Goal: Transaction & Acquisition: Purchase product/service

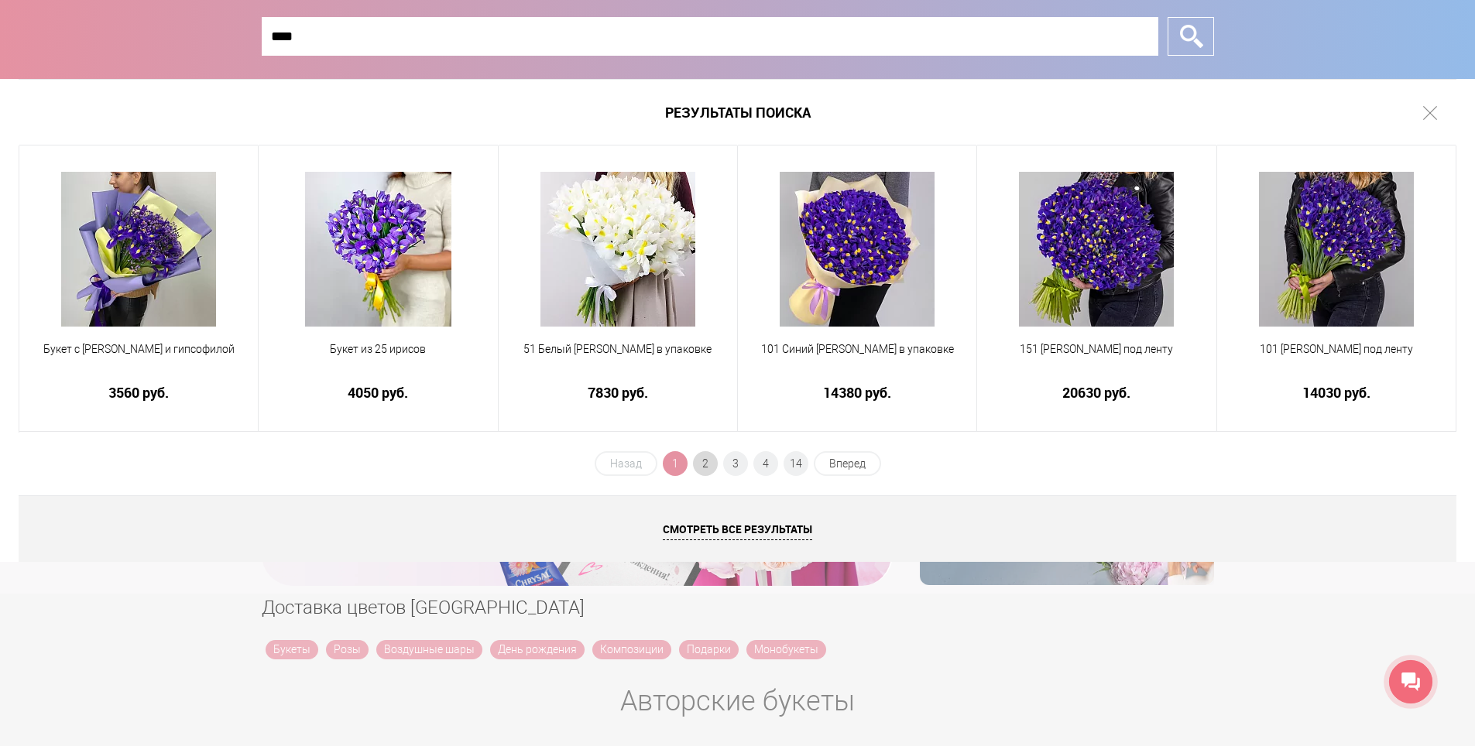
type input "****"
click at [706, 464] on span "2" at bounding box center [705, 463] width 25 height 25
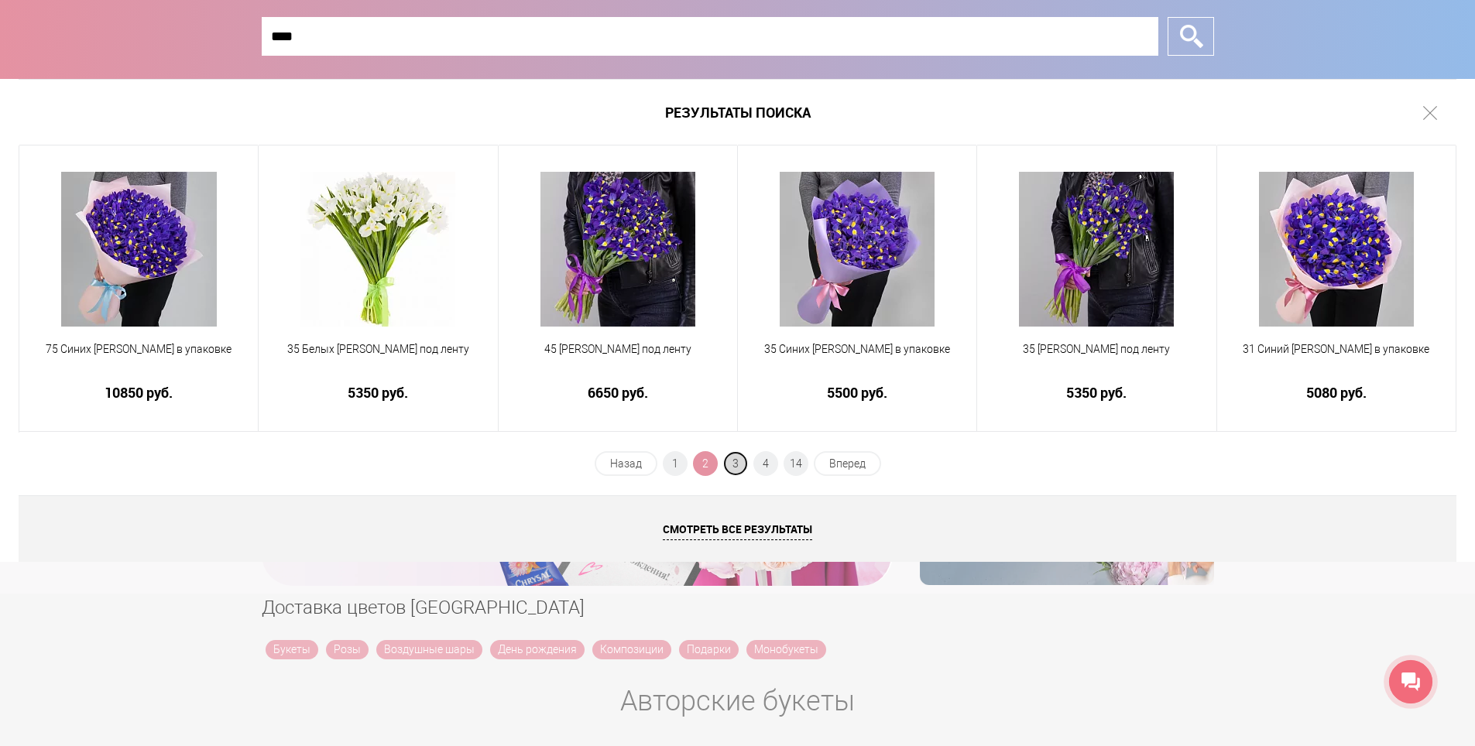
click at [731, 460] on span "3" at bounding box center [735, 463] width 25 height 25
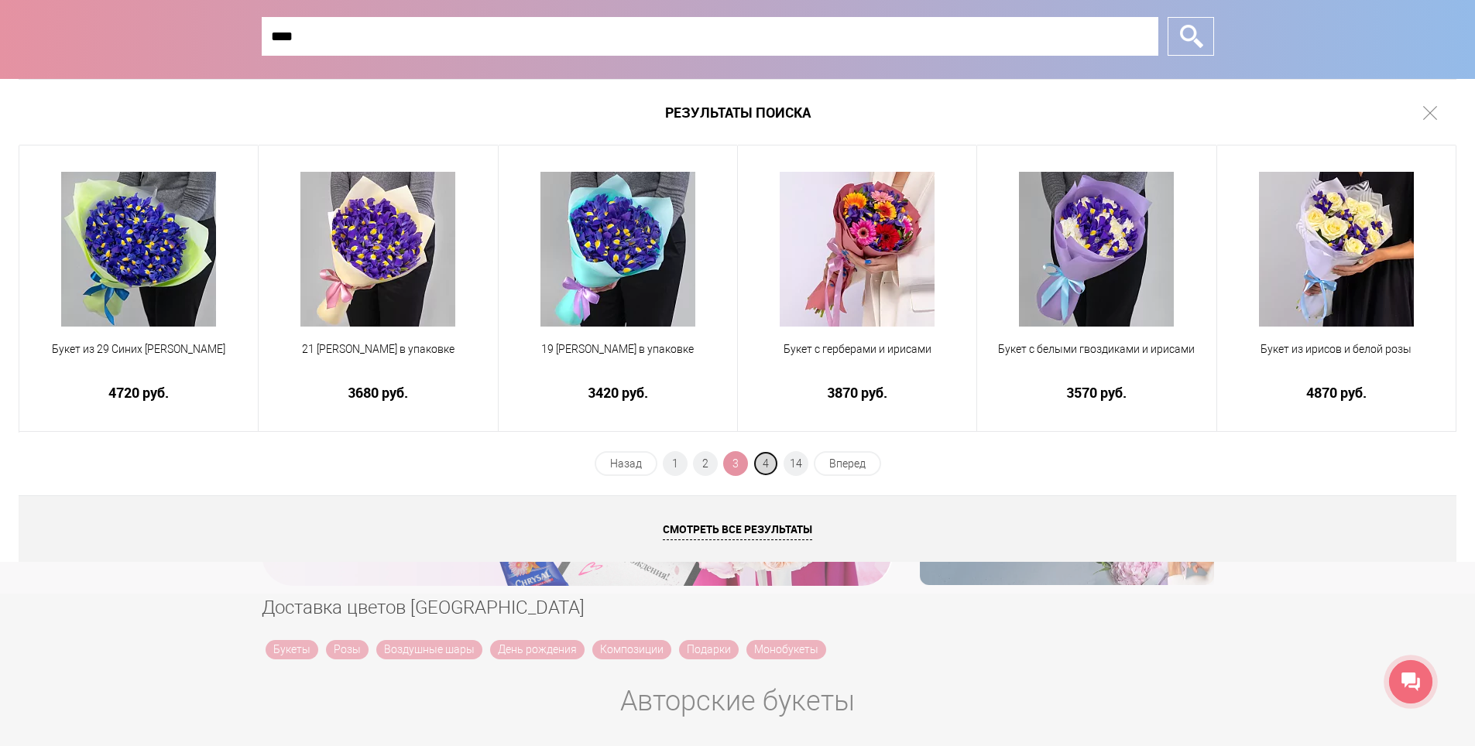
click at [770, 466] on span "4" at bounding box center [765, 463] width 25 height 25
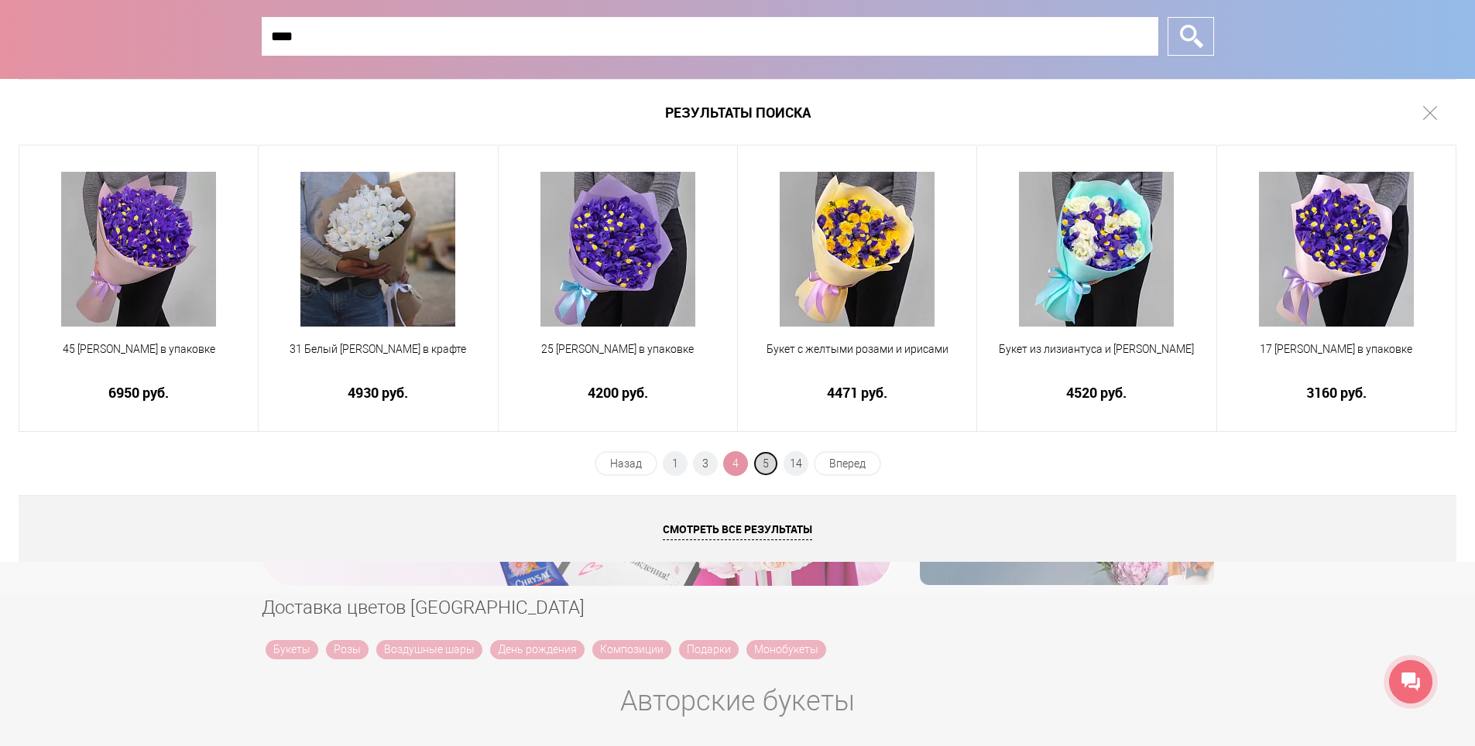
click at [769, 468] on span "5" at bounding box center [765, 463] width 25 height 25
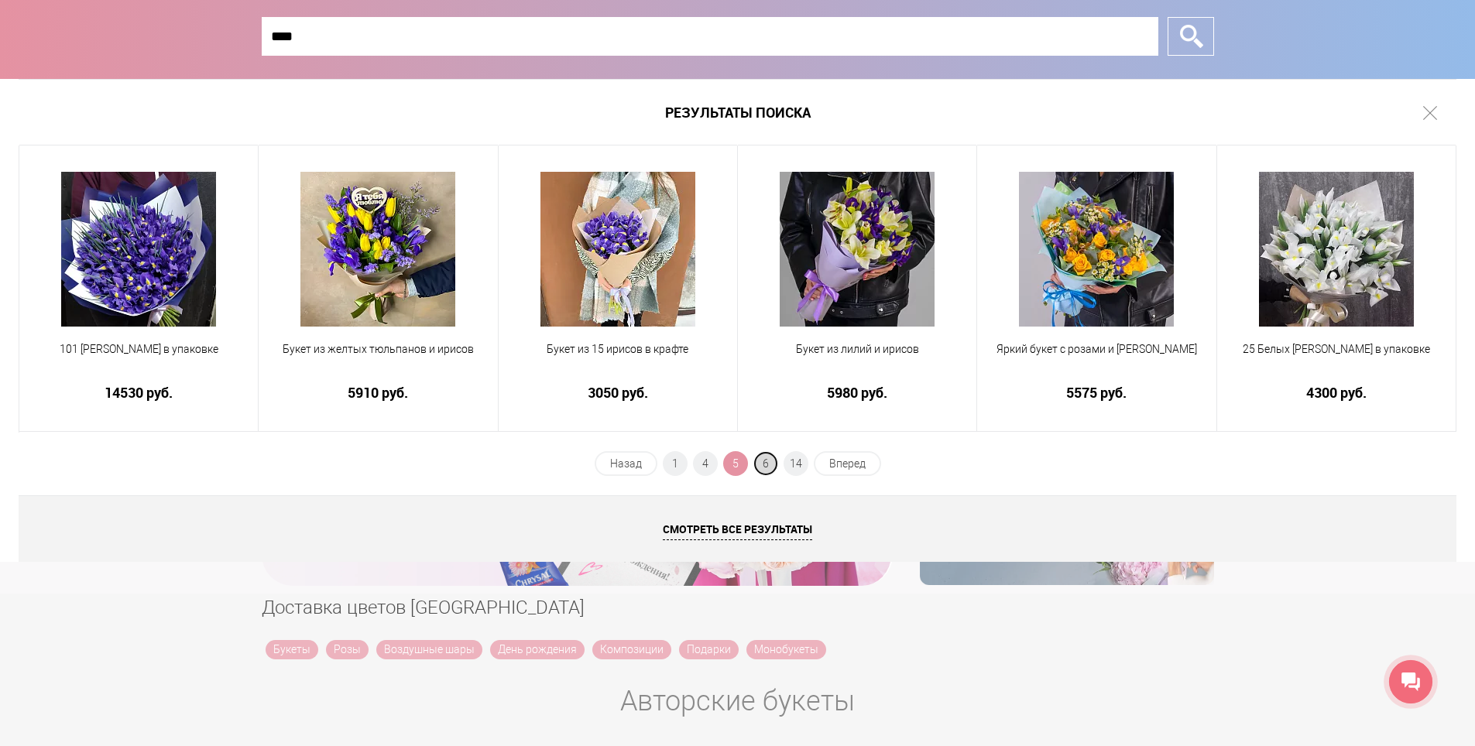
click at [758, 461] on span "6" at bounding box center [765, 463] width 25 height 25
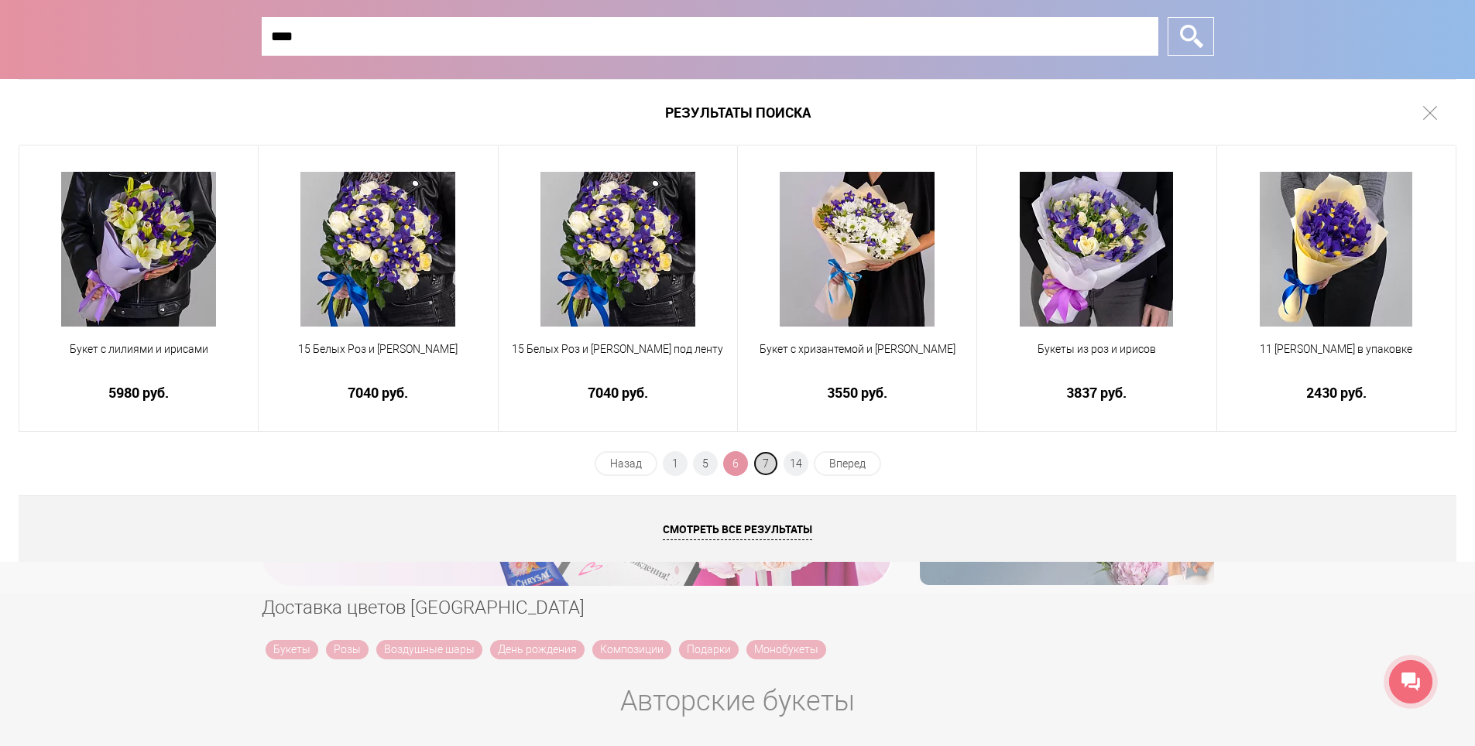
click at [769, 459] on span "7" at bounding box center [765, 463] width 25 height 25
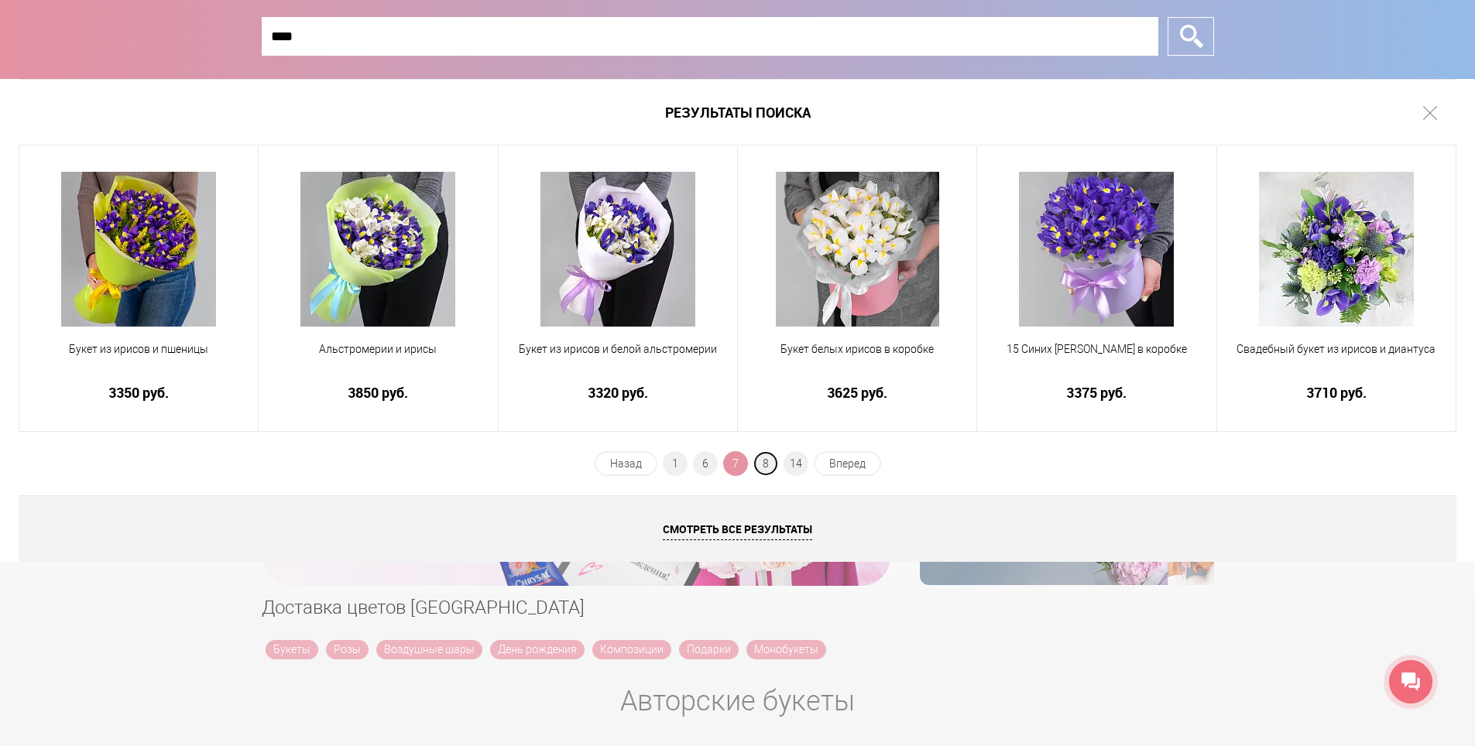
click at [769, 459] on span "8" at bounding box center [765, 463] width 25 height 25
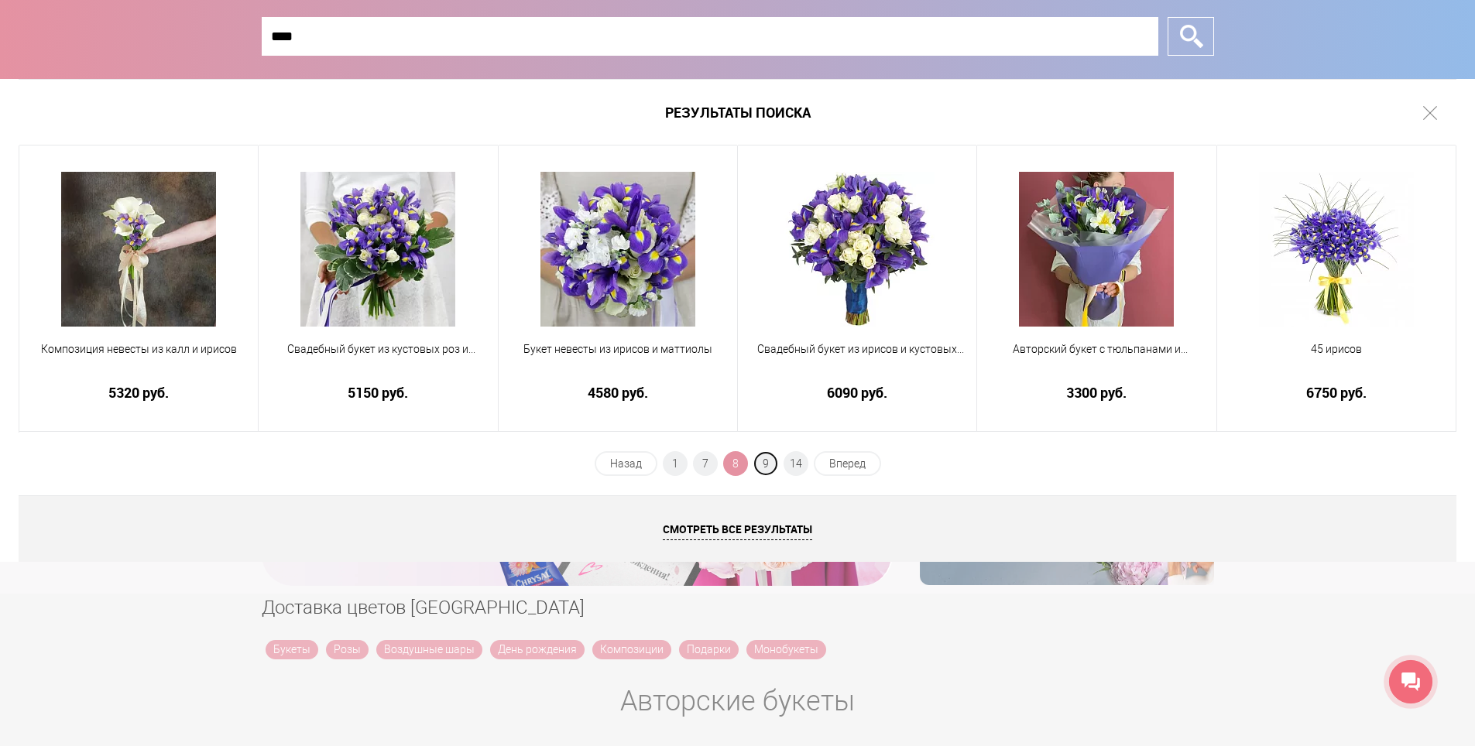
click at [769, 459] on span "9" at bounding box center [765, 463] width 25 height 25
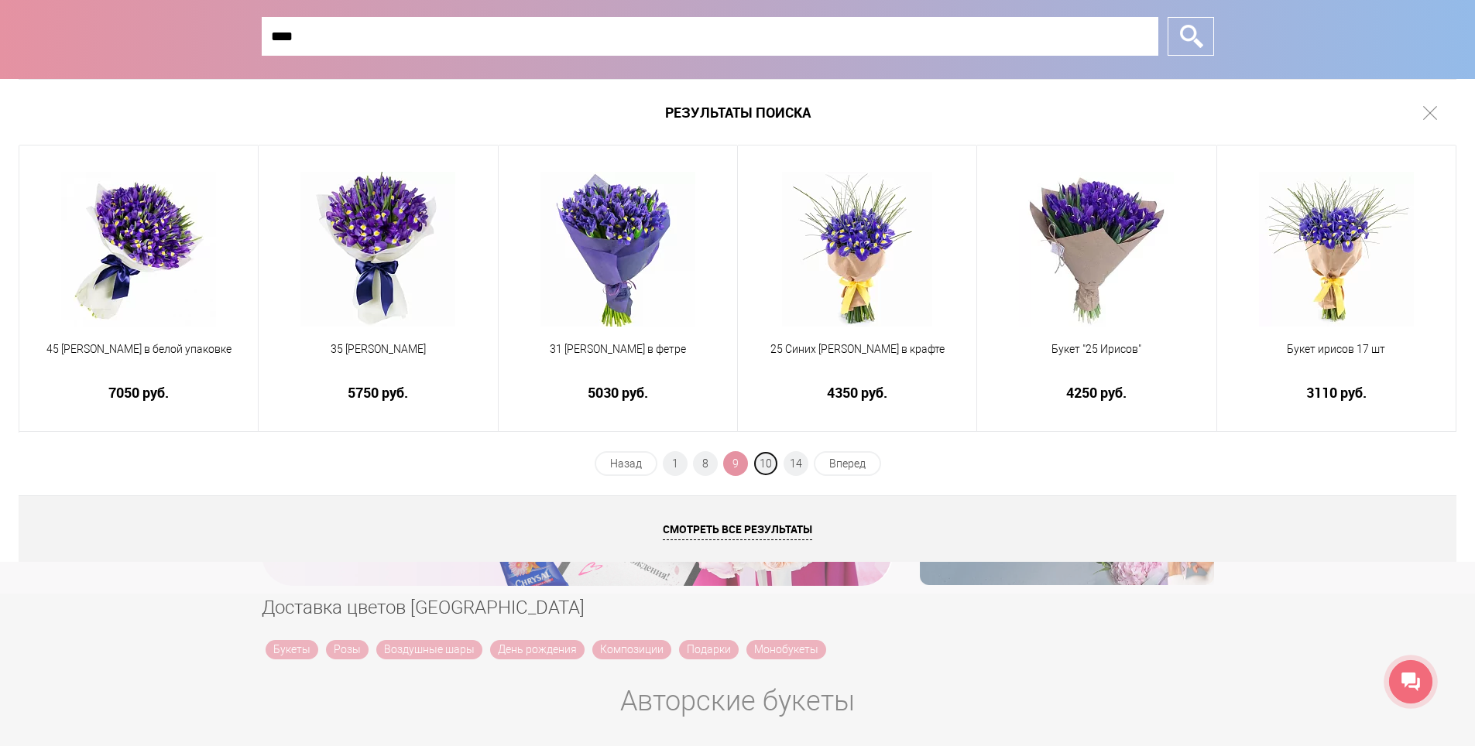
click at [769, 459] on span "10" at bounding box center [765, 463] width 25 height 25
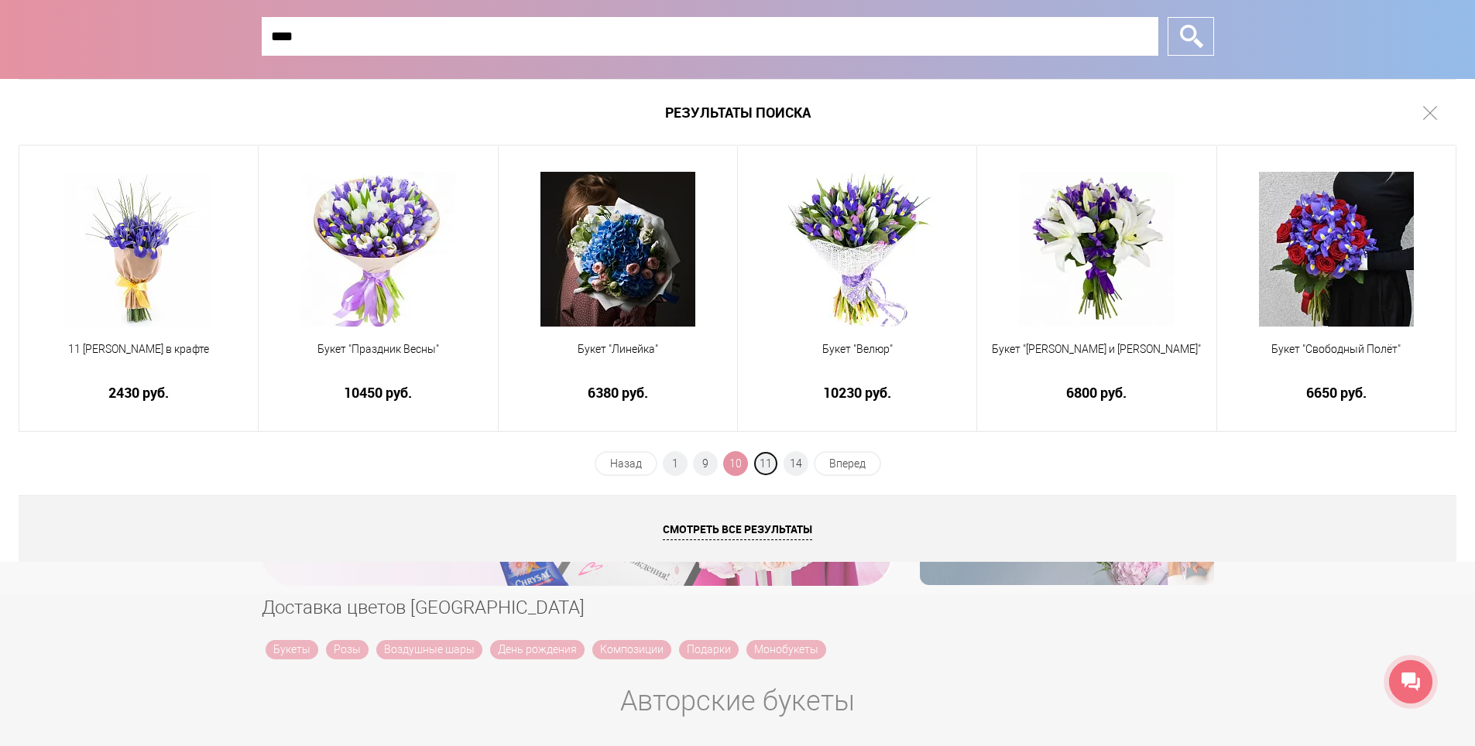
click at [769, 459] on span "11" at bounding box center [765, 463] width 25 height 25
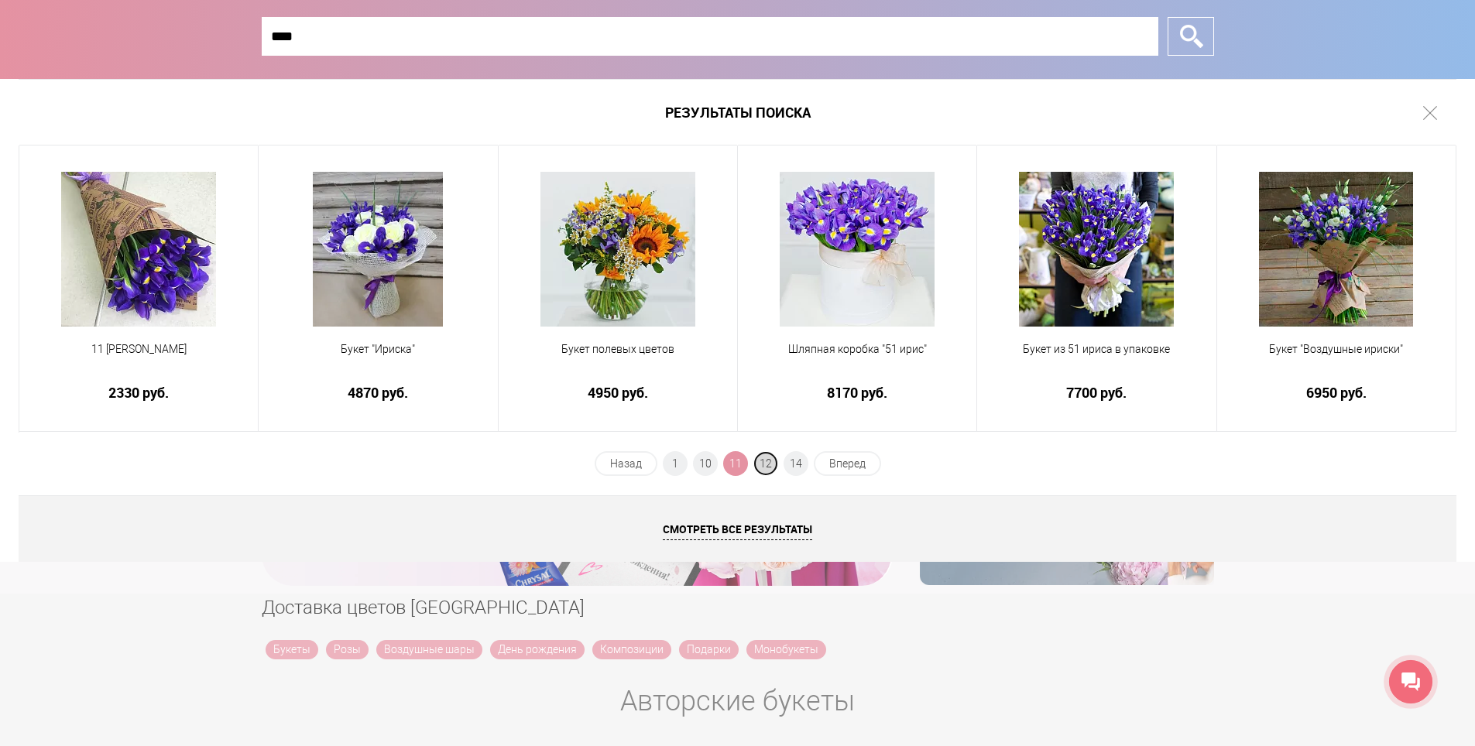
click at [763, 469] on span "12" at bounding box center [765, 463] width 25 height 25
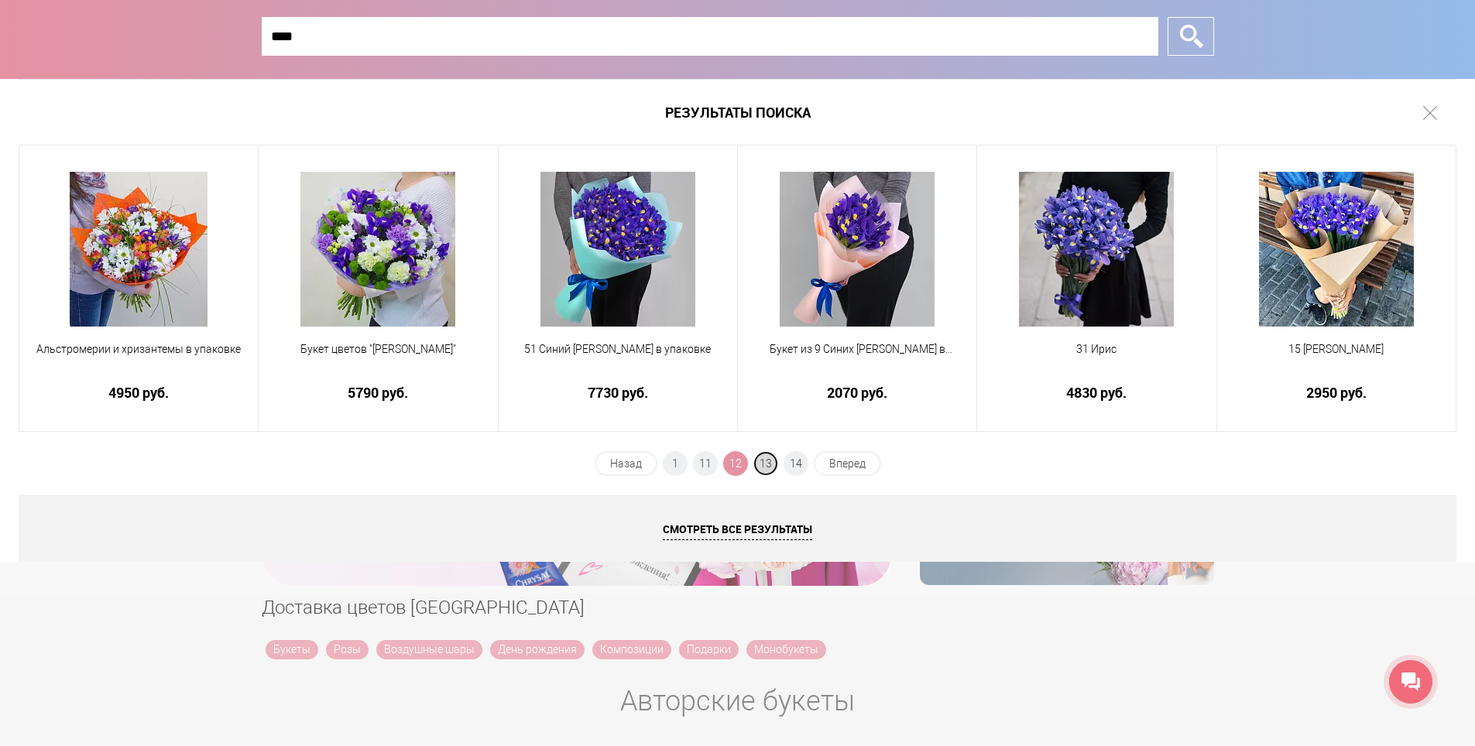
click at [760, 468] on span "13" at bounding box center [765, 463] width 25 height 25
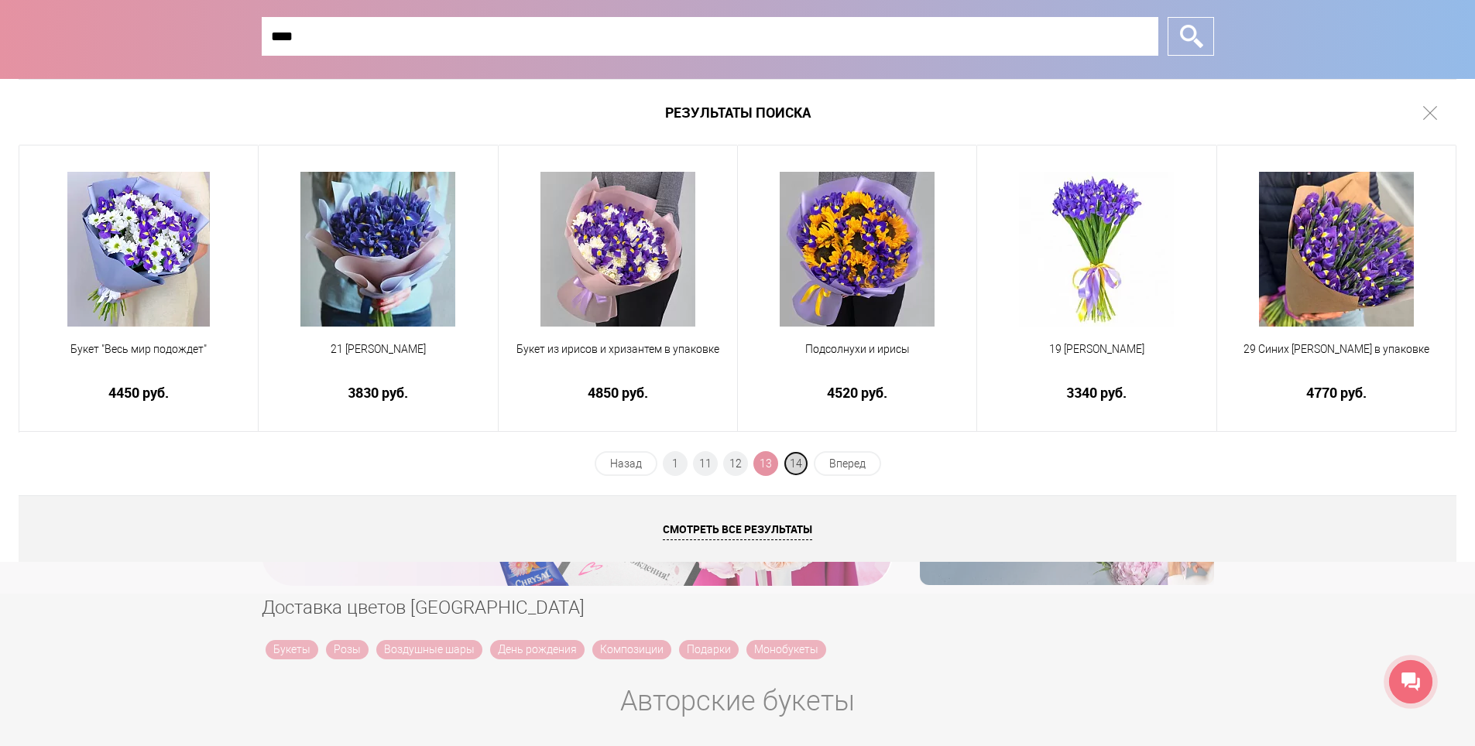
click at [797, 466] on span "14" at bounding box center [795, 463] width 25 height 25
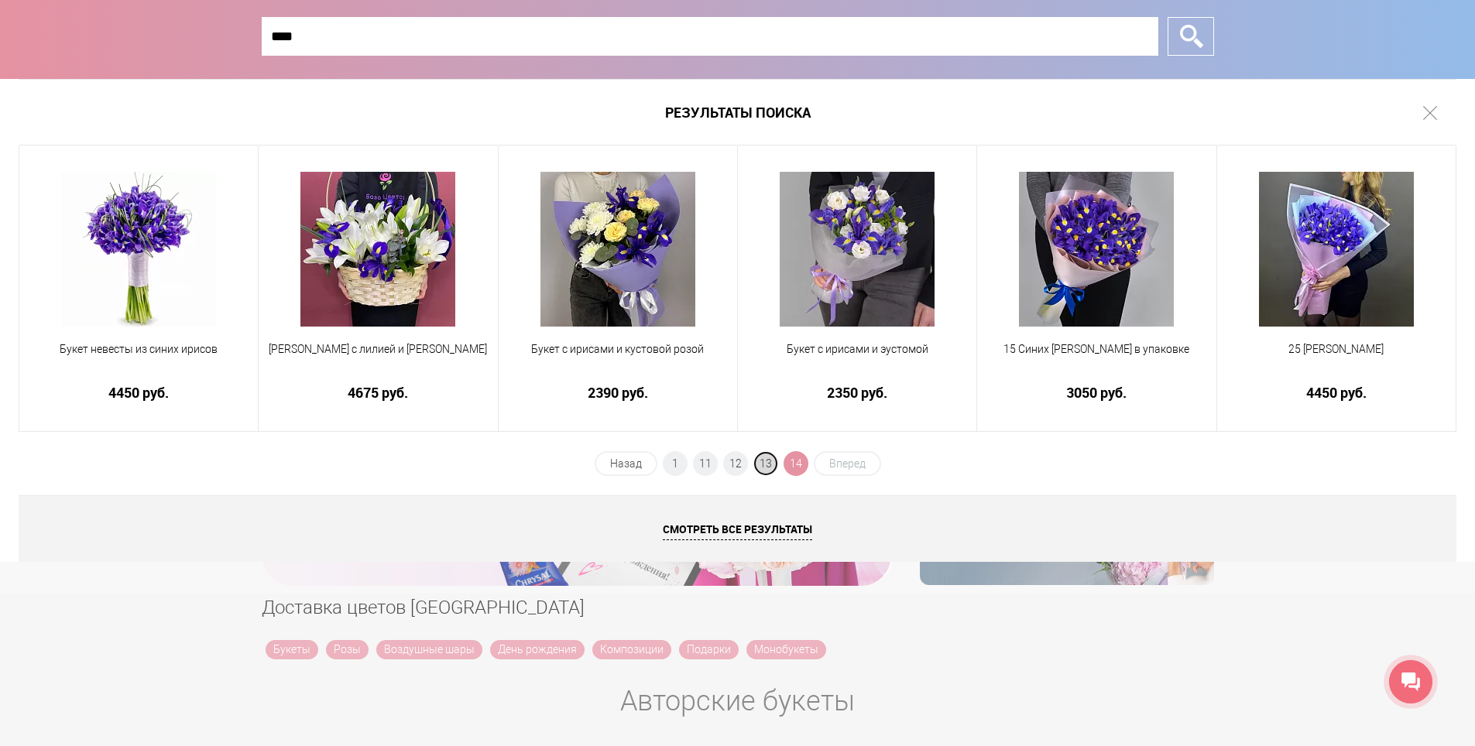
click at [767, 465] on span "13" at bounding box center [765, 463] width 25 height 25
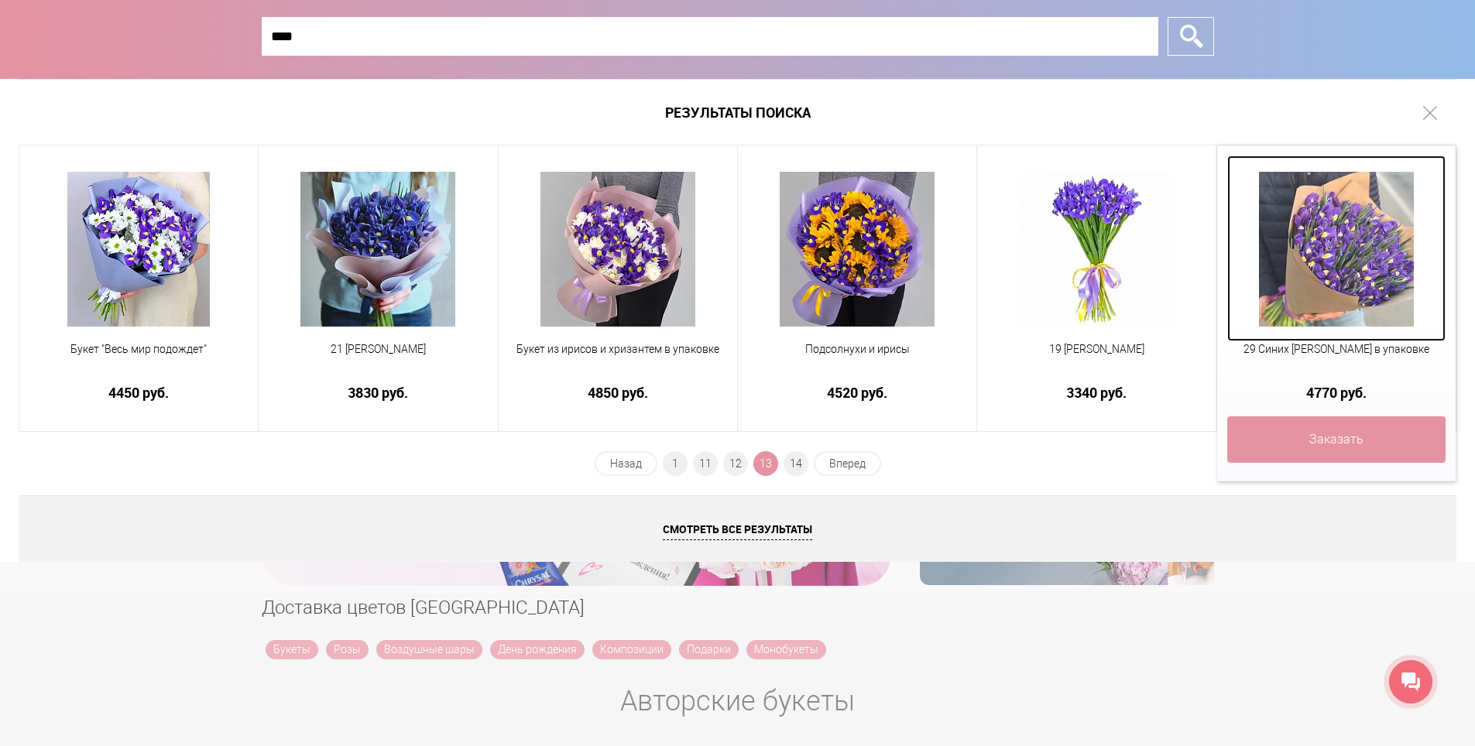
click at [1306, 242] on img at bounding box center [1336, 249] width 155 height 155
